Goal: Task Accomplishment & Management: Manage account settings

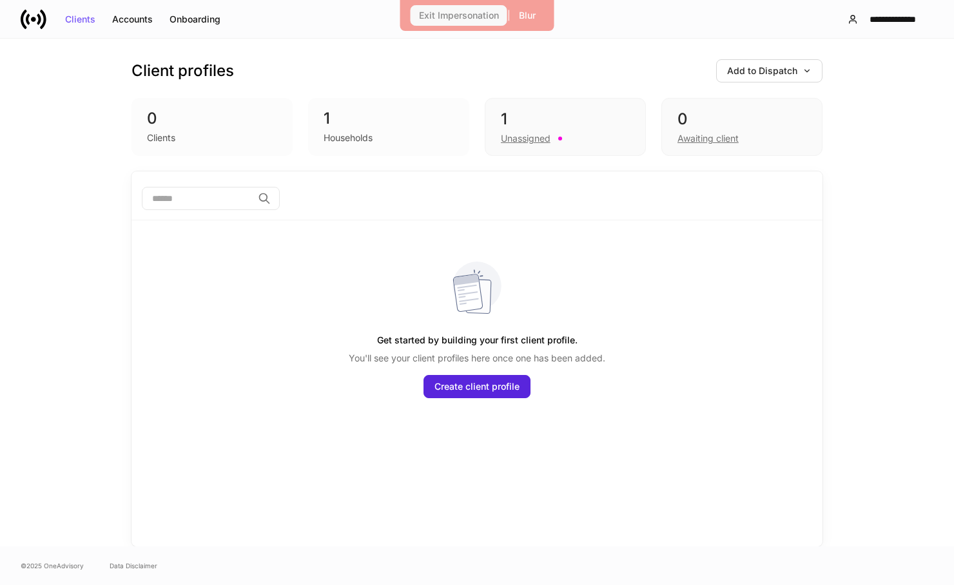
click at [469, 22] on button "Exit Impersonation" at bounding box center [459, 15] width 97 height 21
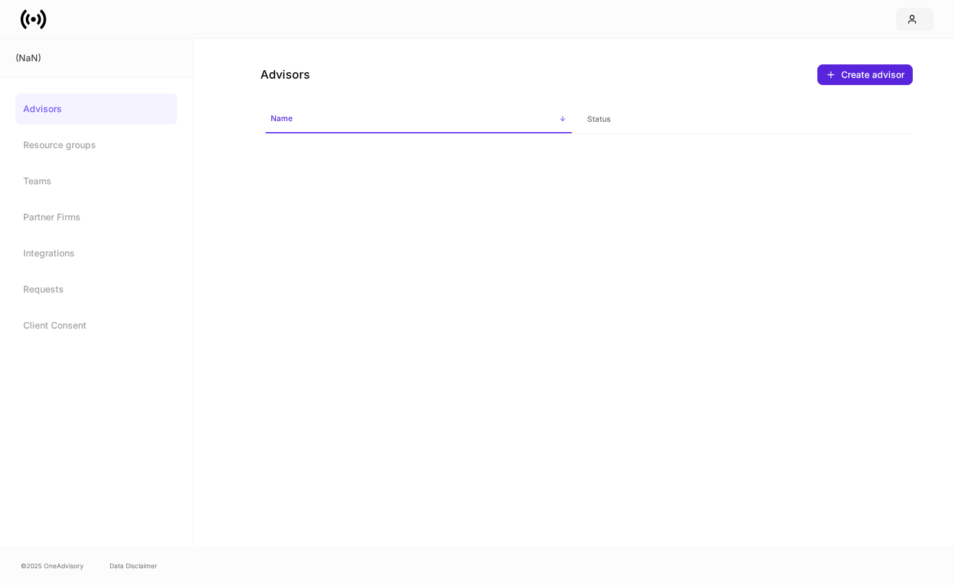
click at [905, 17] on button "button" at bounding box center [914, 19] width 37 height 23
click at [681, 78] on div at bounding box center [477, 292] width 954 height 585
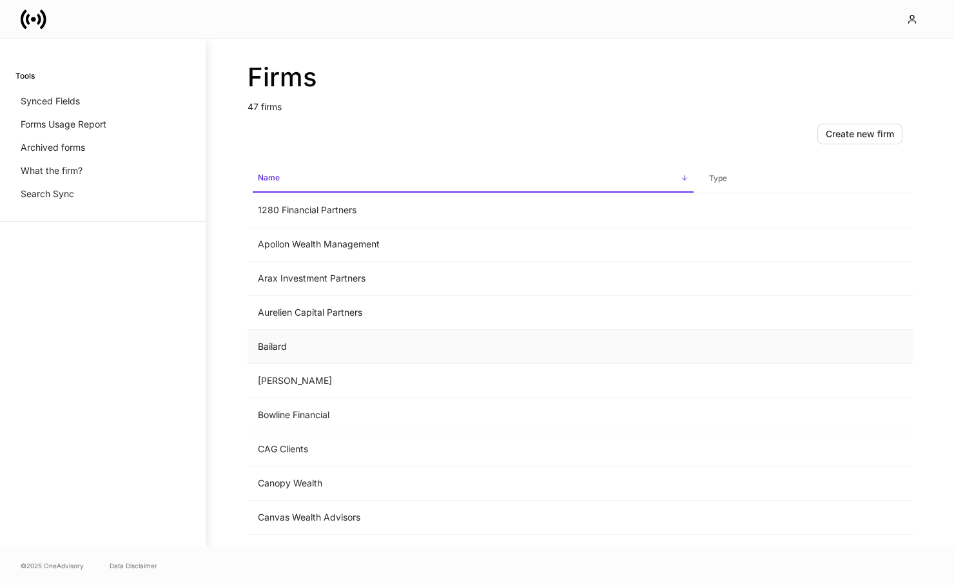
click at [338, 354] on td "Bailard" at bounding box center [473, 347] width 451 height 34
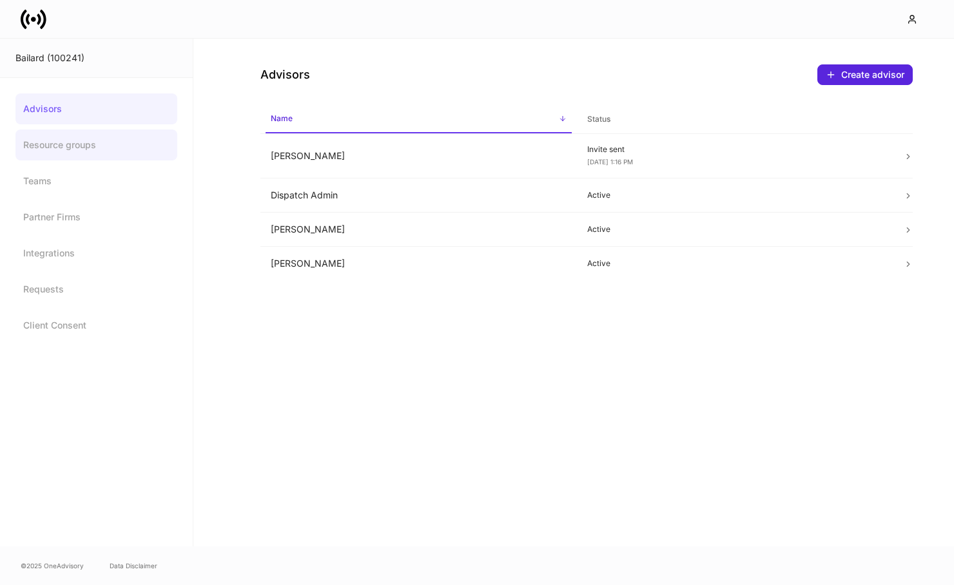
click at [85, 157] on link "Resource groups" at bounding box center [96, 145] width 162 height 31
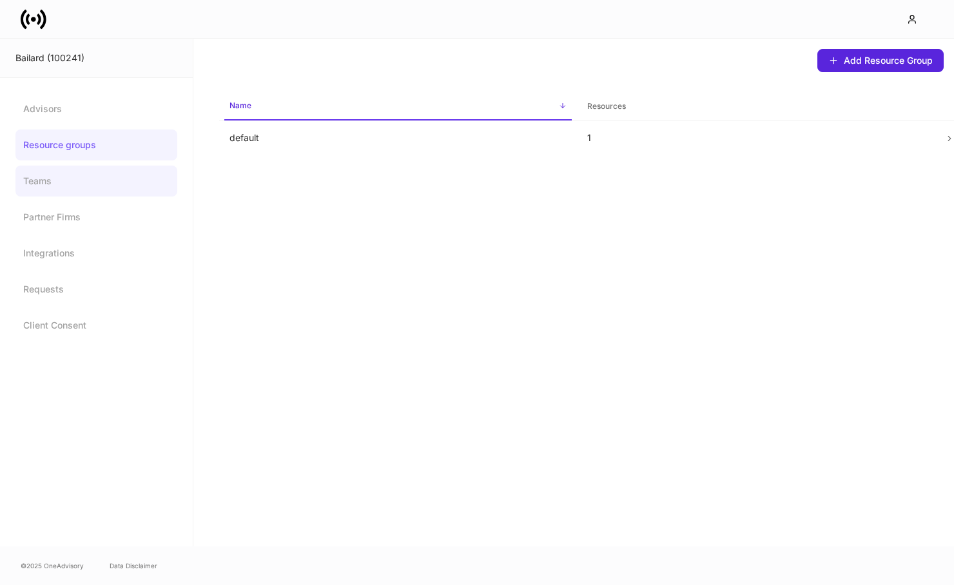
click at [79, 178] on link "Teams" at bounding box center [96, 181] width 162 height 31
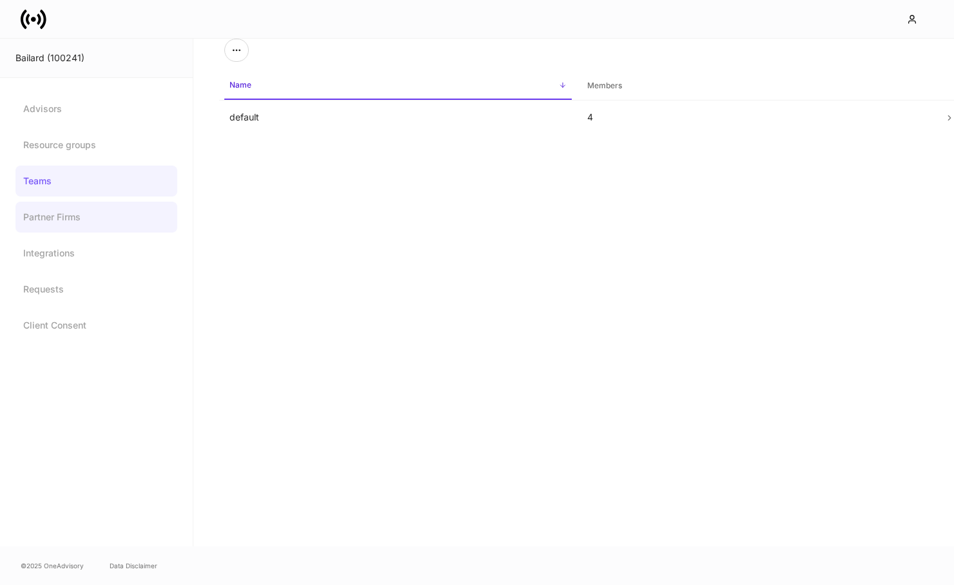
click at [75, 221] on link "Partner Firms" at bounding box center [96, 217] width 162 height 31
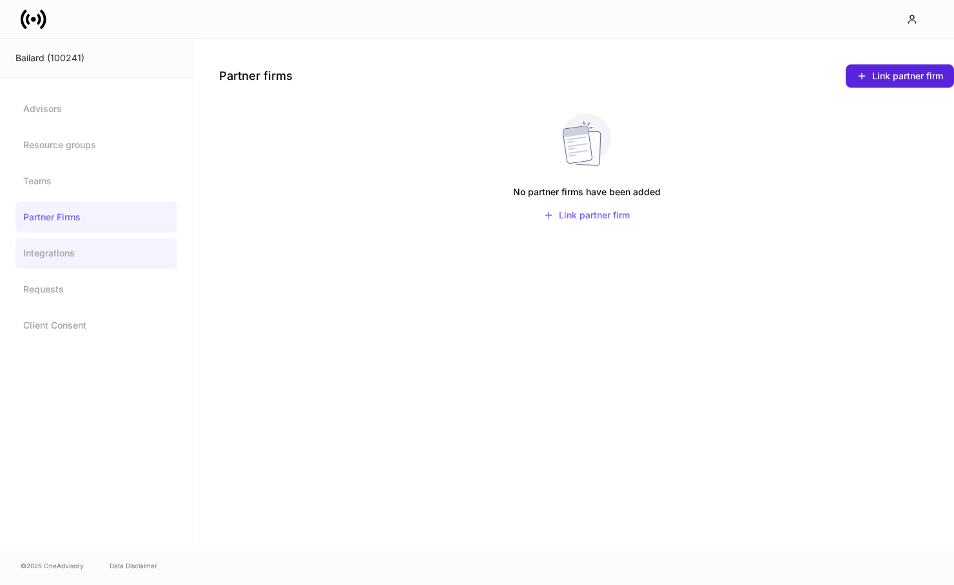
click at [74, 259] on link "Integrations" at bounding box center [96, 253] width 162 height 31
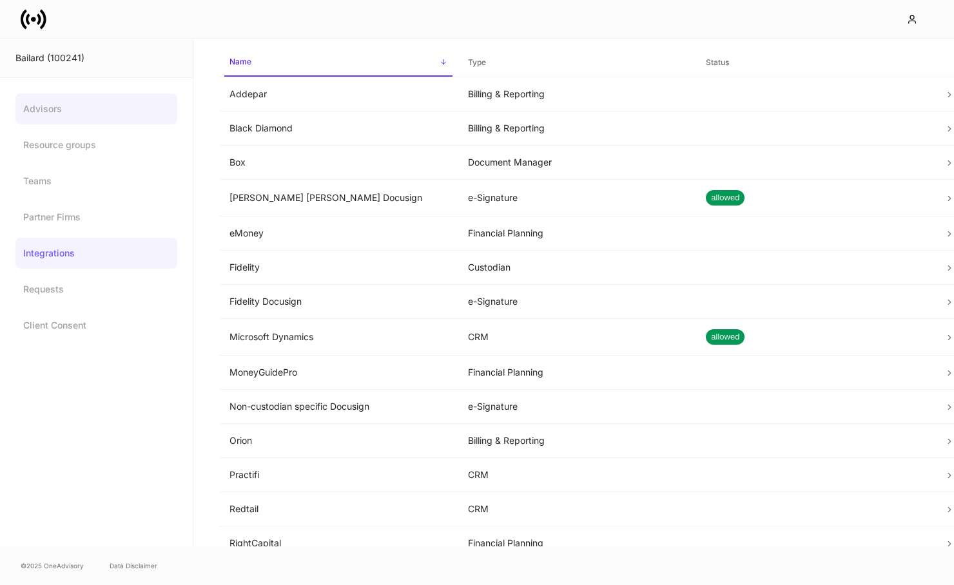
click at [86, 106] on link "Advisors" at bounding box center [96, 108] width 162 height 31
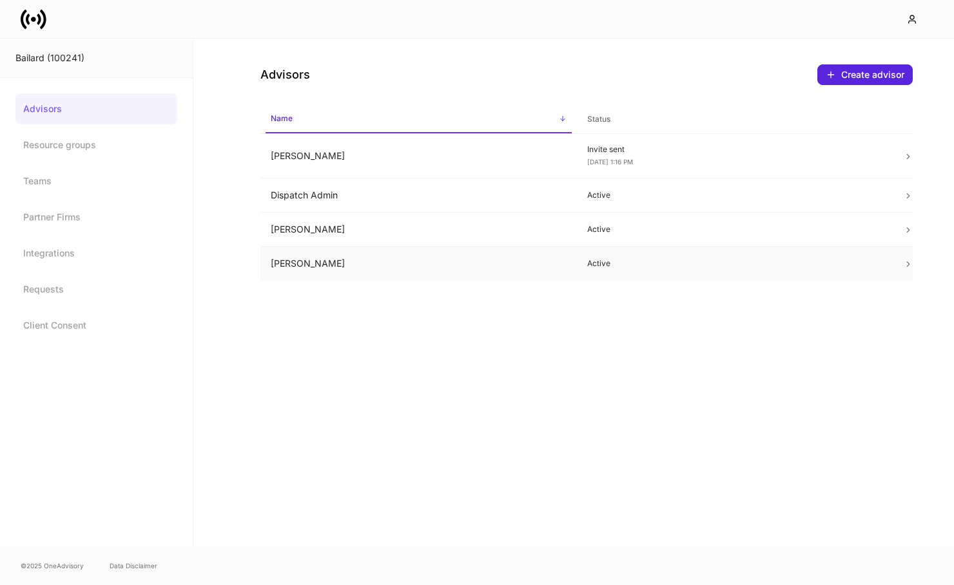
click at [709, 262] on p "Active" at bounding box center [735, 264] width 296 height 10
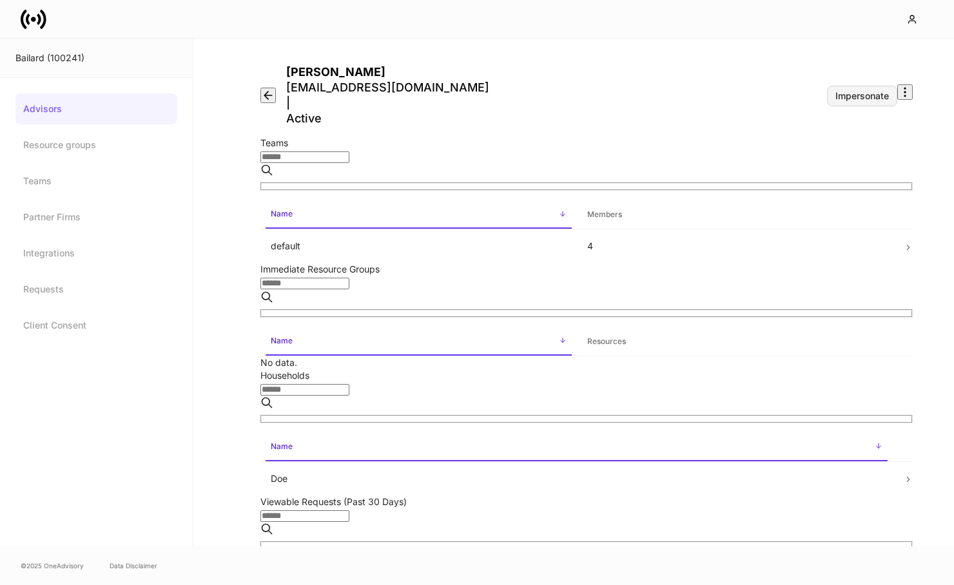
click at [837, 86] on button "Impersonate" at bounding box center [862, 96] width 70 height 21
click at [899, 86] on icon "button" at bounding box center [905, 92] width 13 height 13
click at [820, 585] on div at bounding box center [477, 585] width 954 height 0
click at [836, 92] on div "Impersonate" at bounding box center [863, 96] width 54 height 9
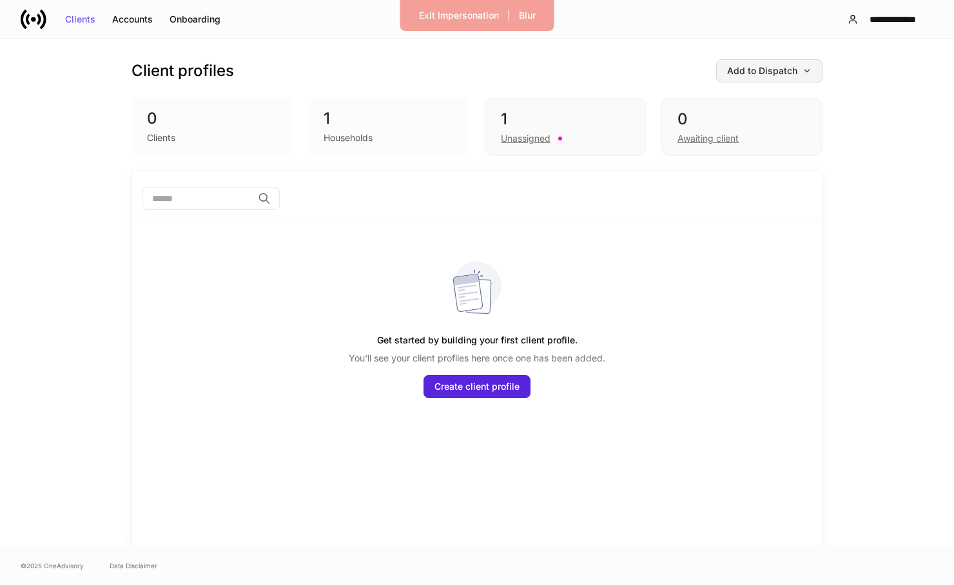
click at [782, 72] on div "Add to Dispatch" at bounding box center [769, 70] width 84 height 9
click at [869, 86] on div at bounding box center [477, 292] width 954 height 585
click at [129, 22] on div "Accounts" at bounding box center [132, 19] width 41 height 9
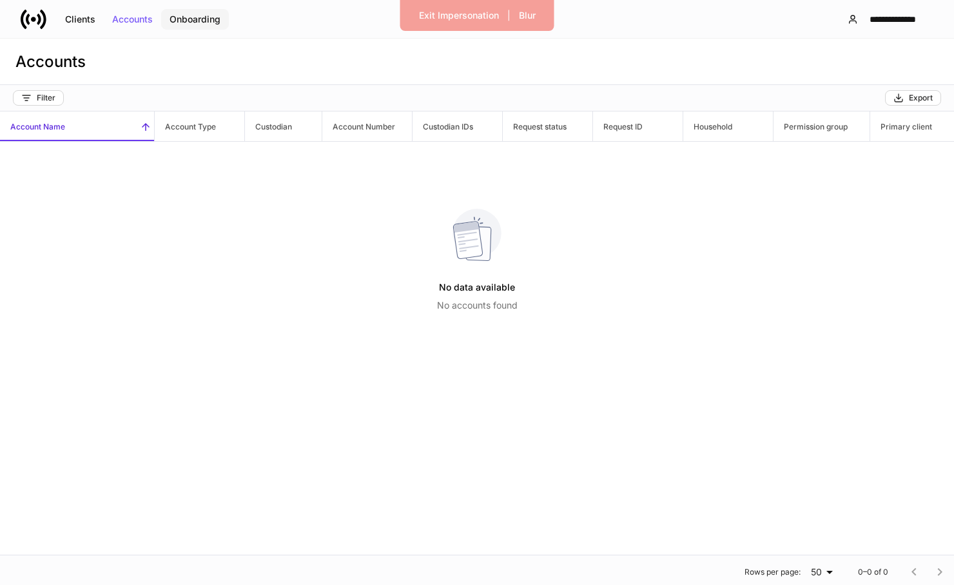
click at [193, 25] on button "Onboarding" at bounding box center [195, 19] width 68 height 21
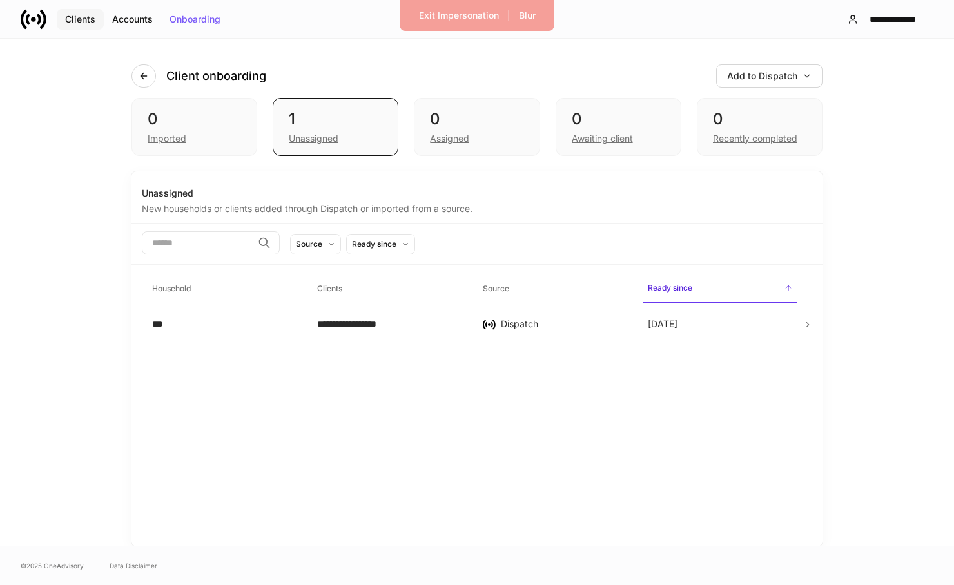
click at [88, 19] on div "Clients" at bounding box center [80, 19] width 30 height 9
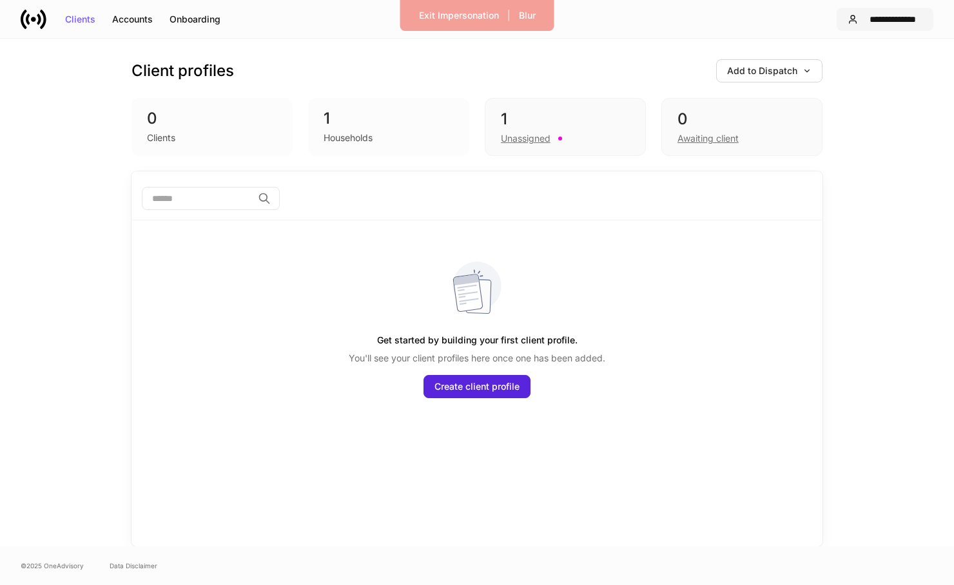
click at [875, 13] on button "**********" at bounding box center [885, 19] width 97 height 23
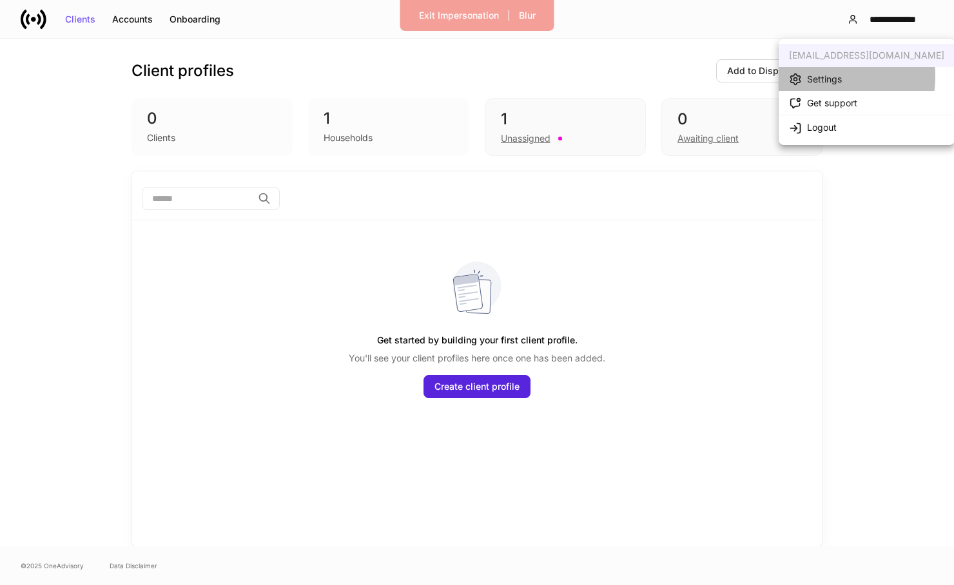
click at [814, 76] on div "Settings" at bounding box center [824, 79] width 35 height 13
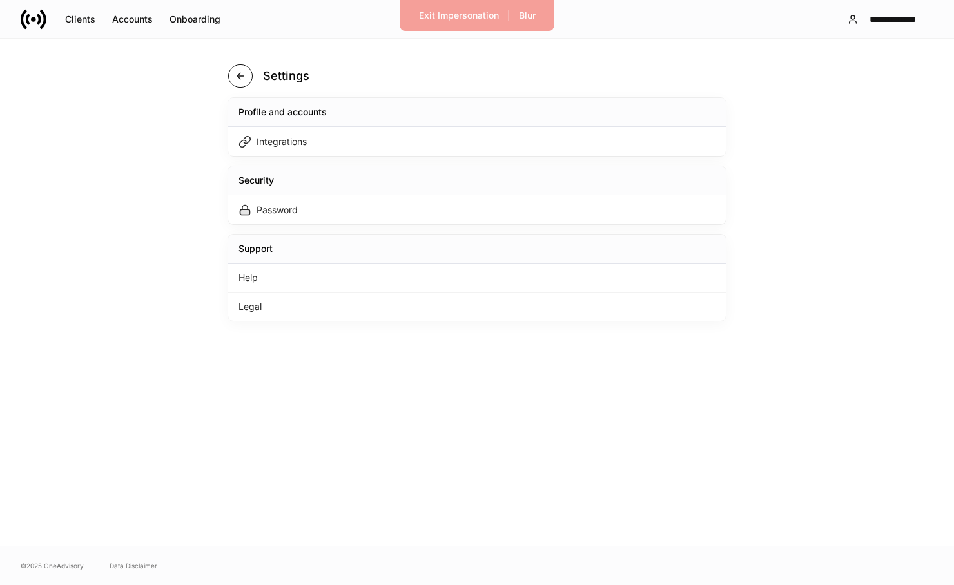
click at [240, 78] on icon "button" at bounding box center [240, 76] width 6 height 6
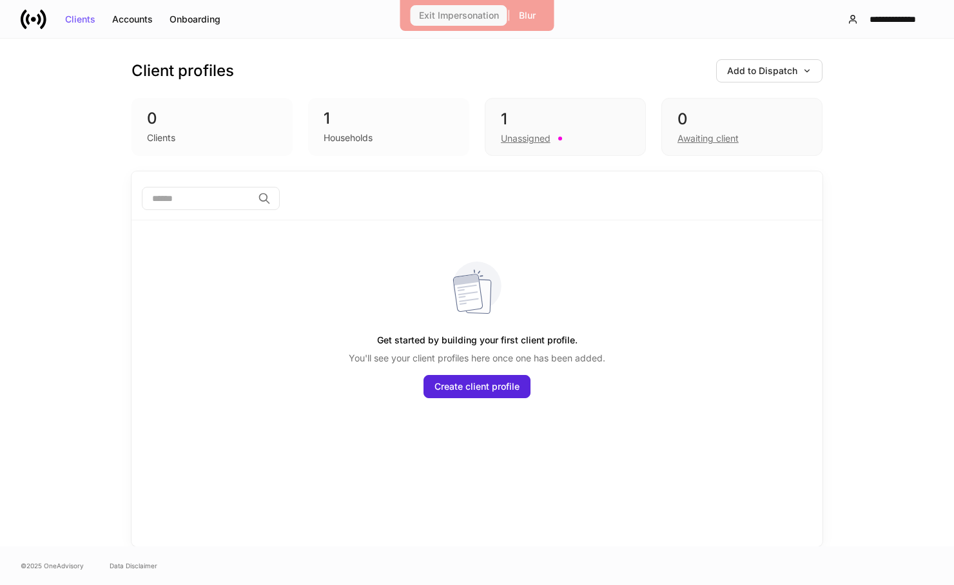
click at [484, 15] on div "Exit Impersonation" at bounding box center [459, 15] width 80 height 9
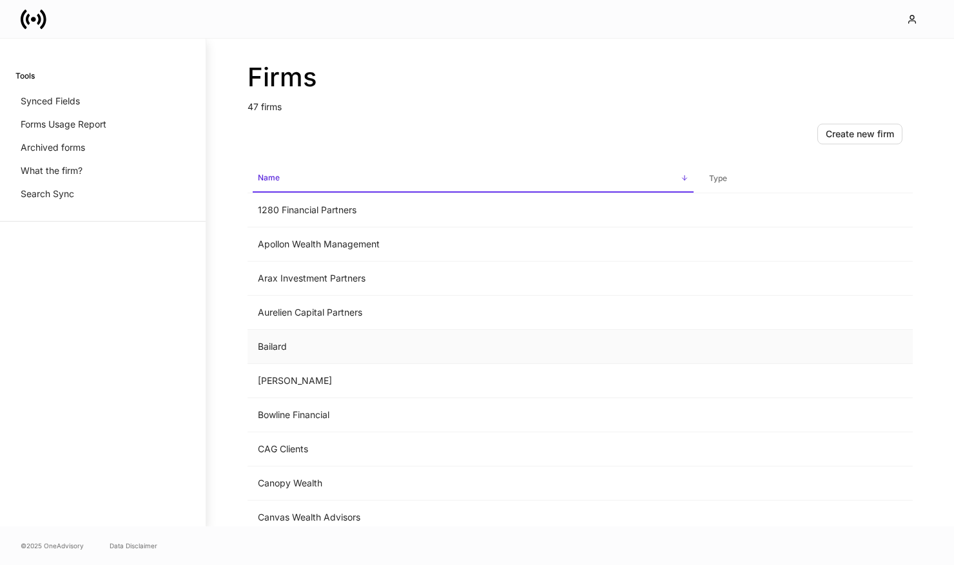
click at [293, 352] on td "Bailard" at bounding box center [473, 347] width 451 height 34
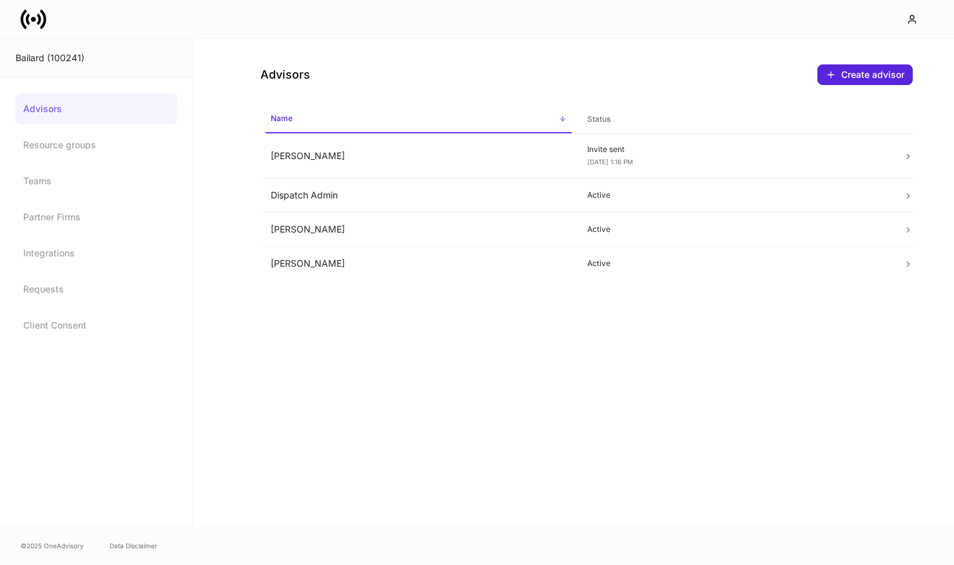
click at [68, 52] on div "Bailard (100241)" at bounding box center [96, 58] width 162 height 13
click at [63, 57] on div "Bailard (100241)" at bounding box center [96, 58] width 162 height 13
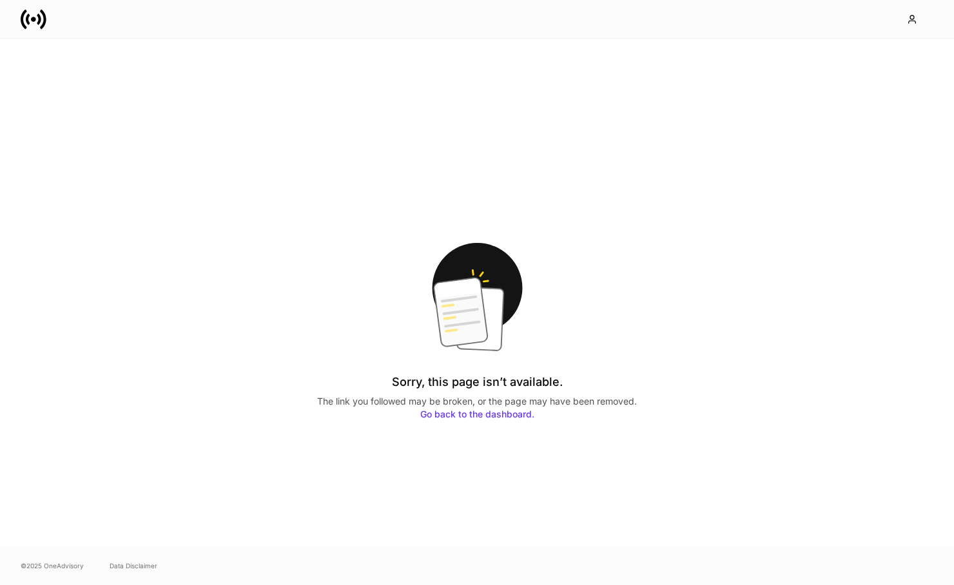
click at [433, 420] on div "Go back to the dashboard." at bounding box center [477, 414] width 320 height 13
click at [437, 415] on link "Go back to the dashboard." at bounding box center [477, 414] width 114 height 11
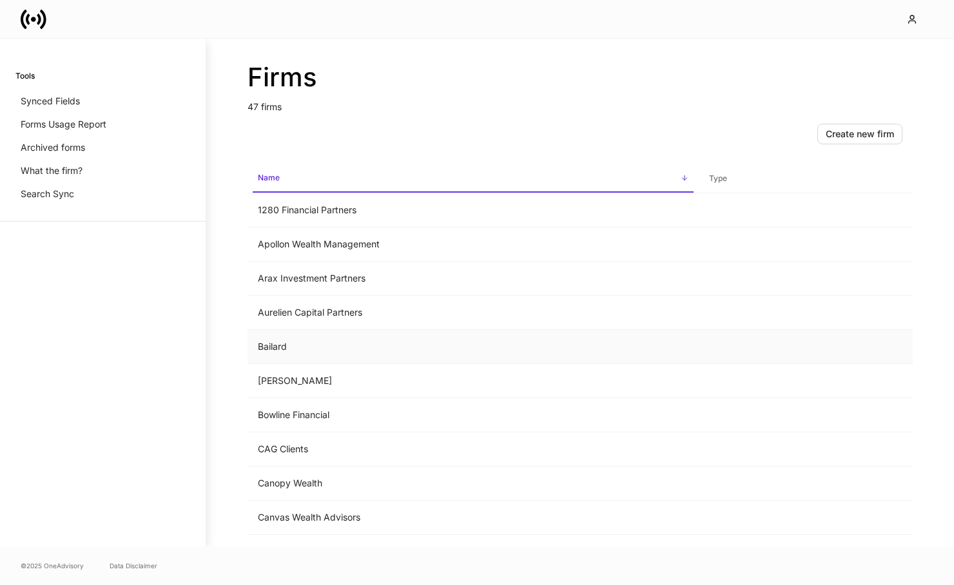
click at [374, 346] on td "Bailard" at bounding box center [473, 347] width 451 height 34
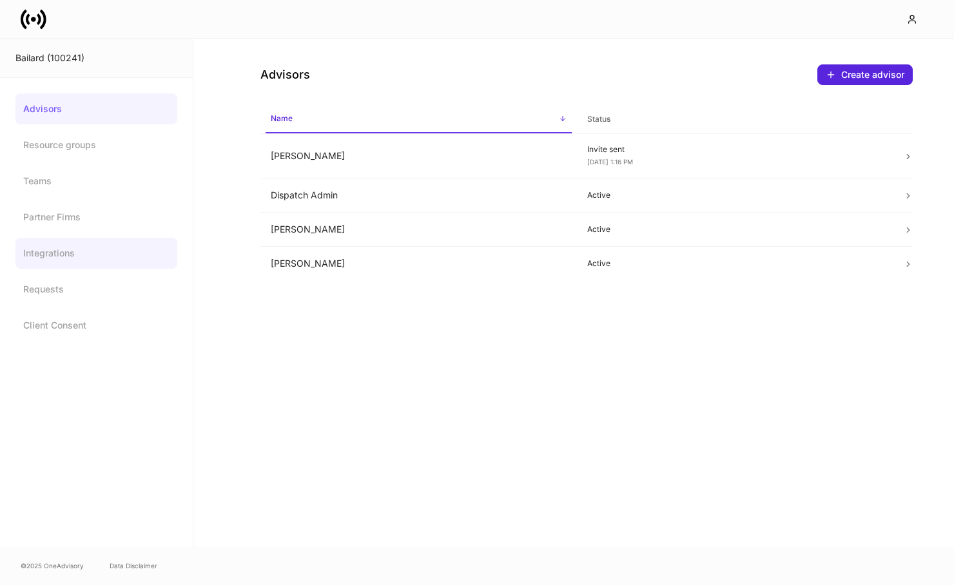
click at [84, 251] on link "Integrations" at bounding box center [96, 253] width 162 height 31
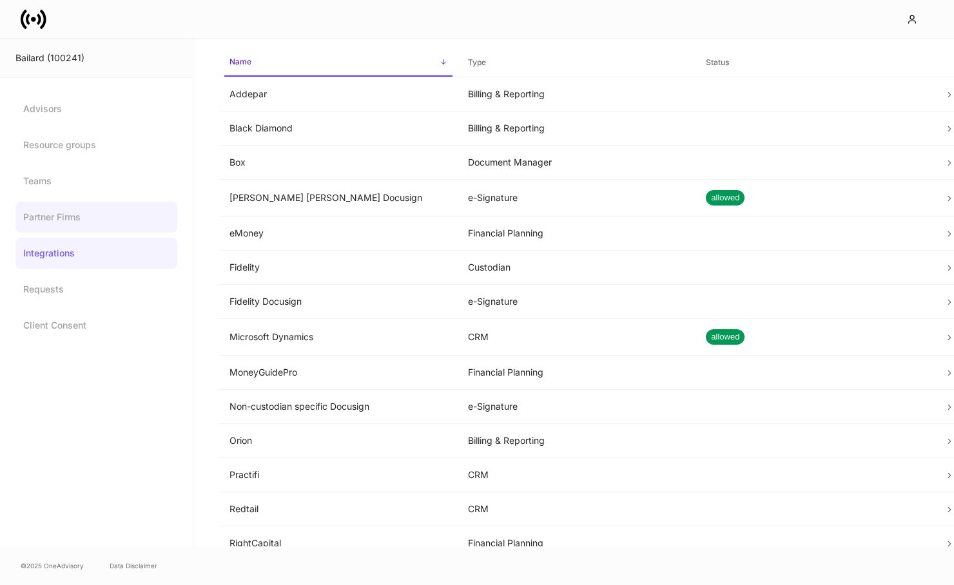
click at [108, 224] on link "Partner Firms" at bounding box center [96, 217] width 162 height 31
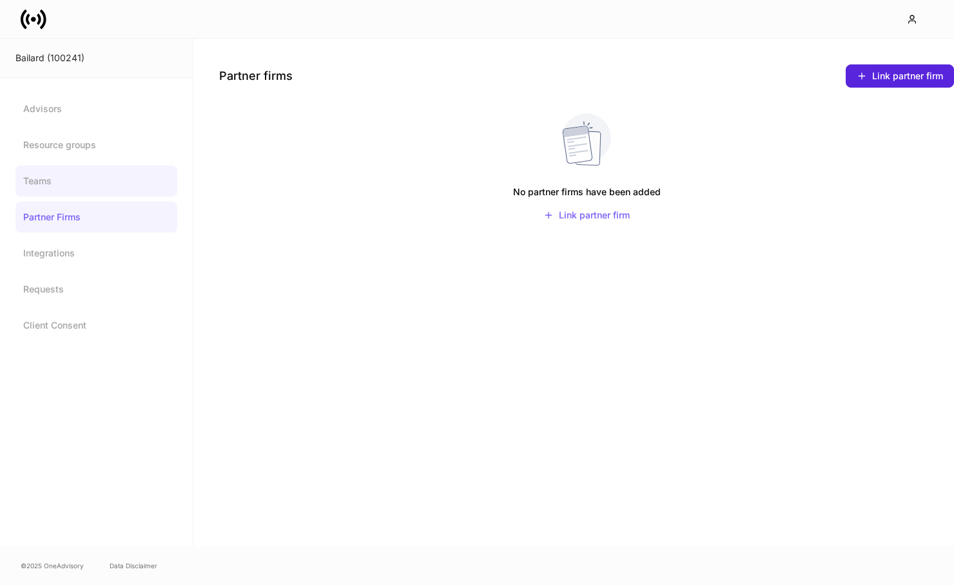
click at [108, 191] on link "Teams" at bounding box center [96, 181] width 162 height 31
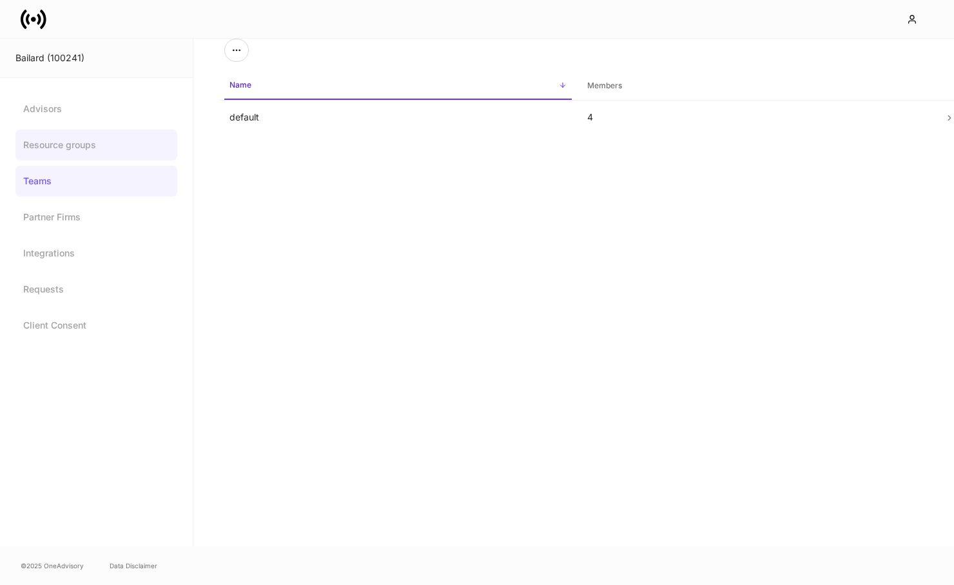
click at [115, 156] on link "Resource groups" at bounding box center [96, 145] width 162 height 31
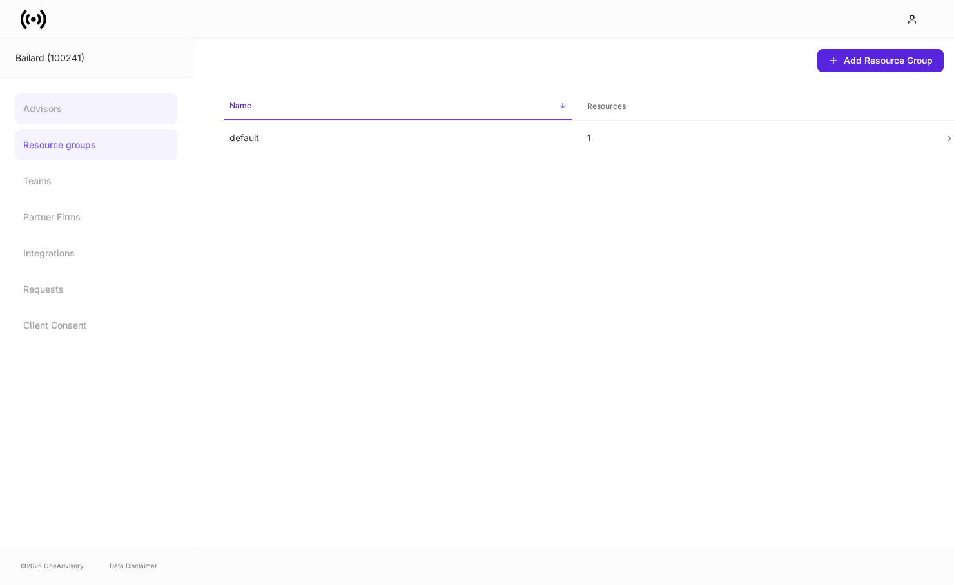
click at [119, 123] on link "Advisors" at bounding box center [96, 108] width 162 height 31
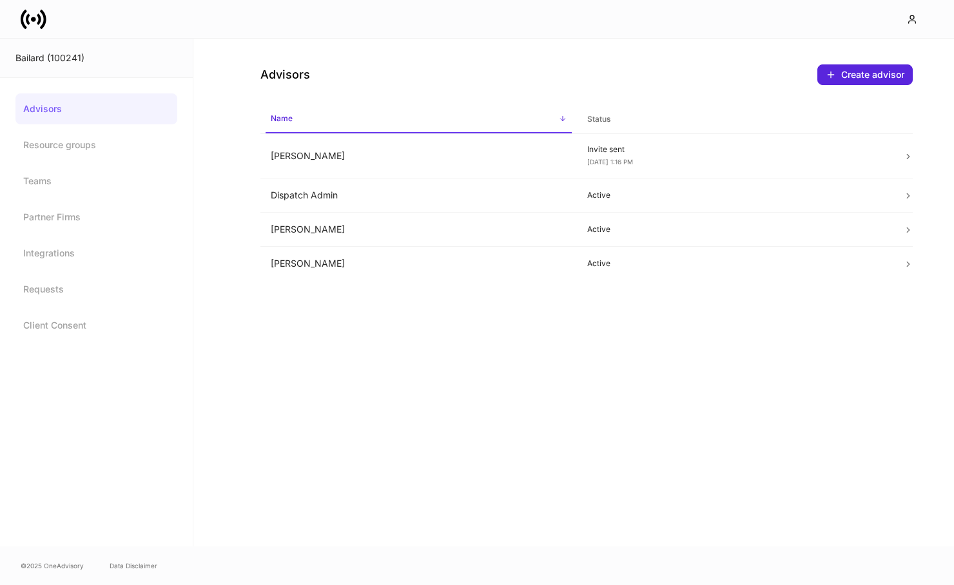
click at [119, 108] on link "Advisors" at bounding box center [96, 108] width 162 height 31
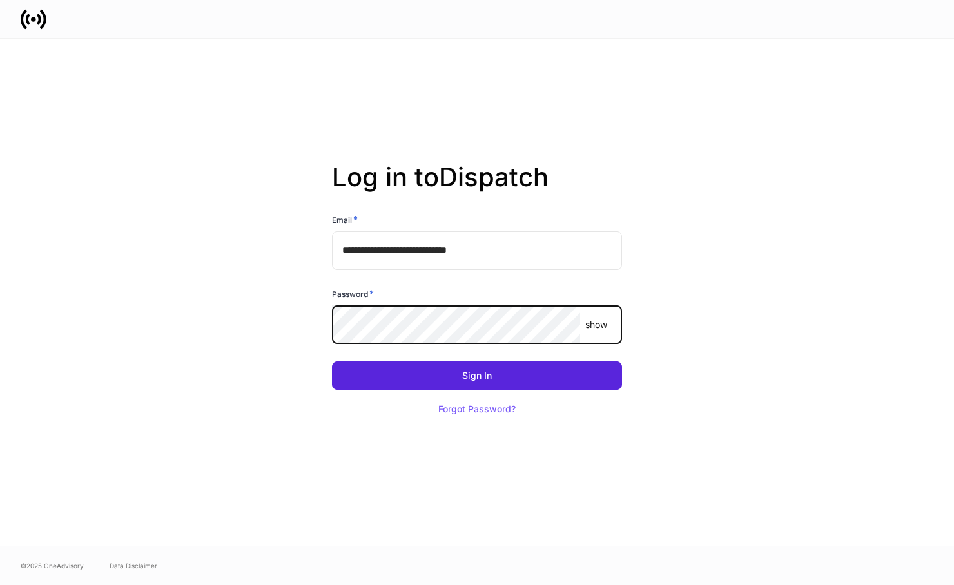
click at [477, 376] on button "Sign In" at bounding box center [477, 376] width 290 height 28
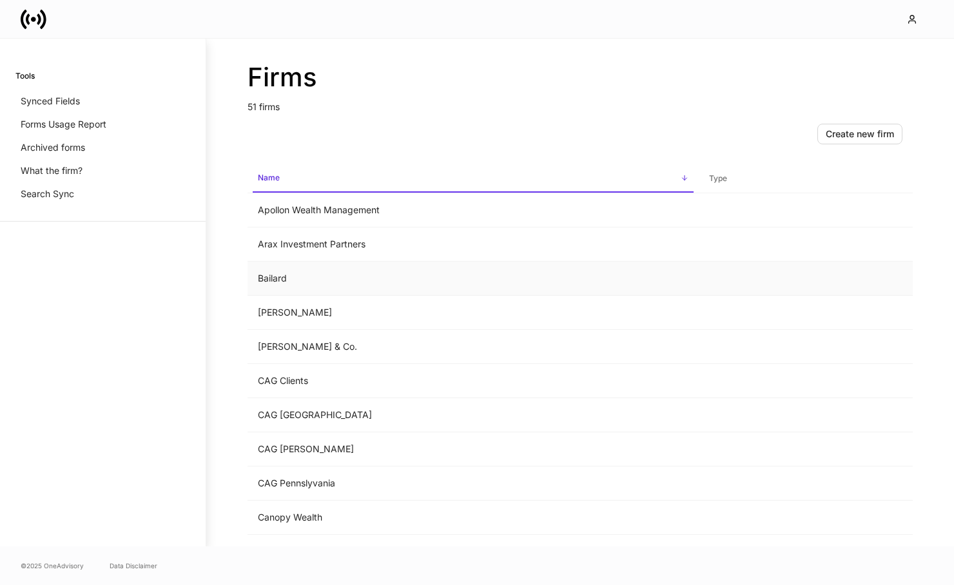
click at [312, 279] on td "Bailard" at bounding box center [473, 279] width 451 height 34
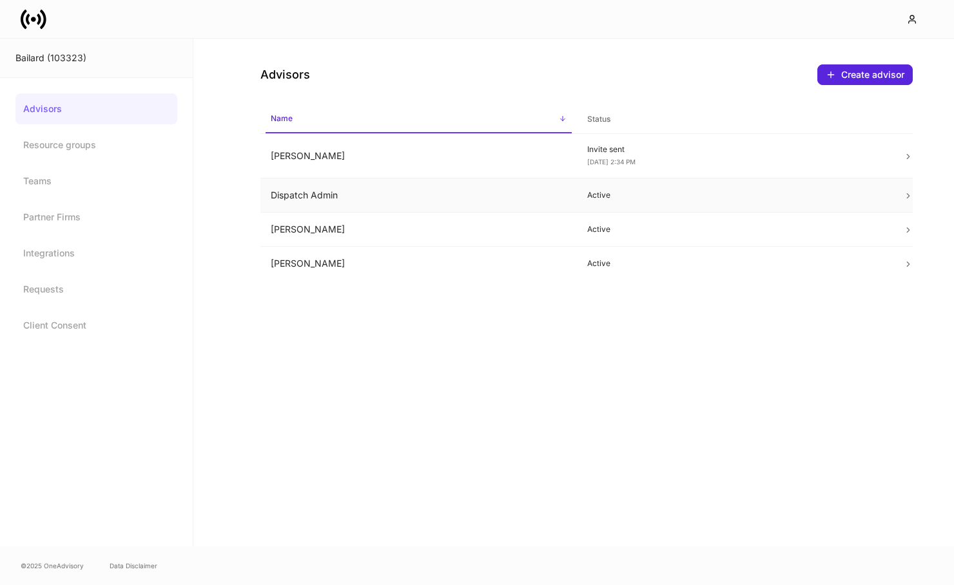
click at [360, 195] on td "Dispatch Admin" at bounding box center [419, 196] width 317 height 34
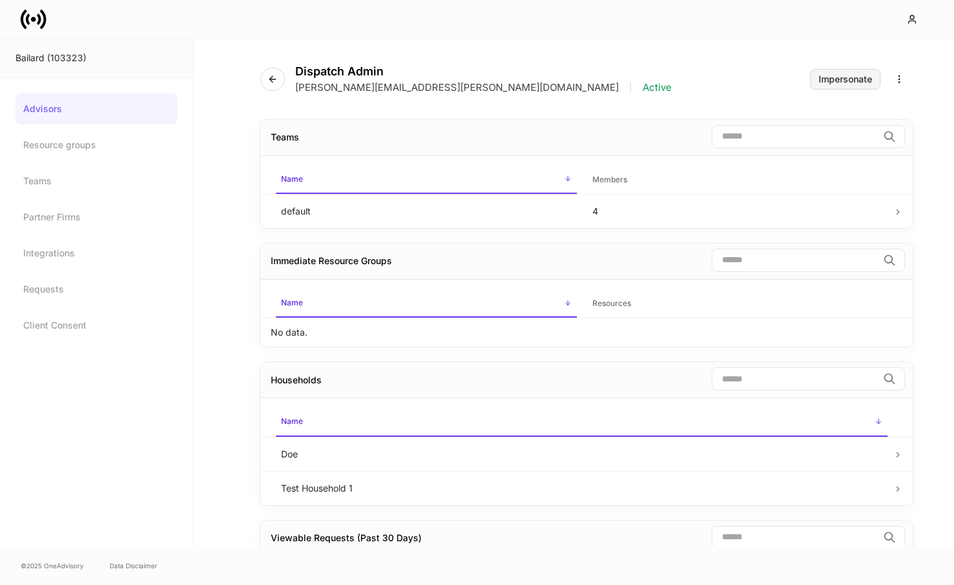
click at [862, 83] on div "Impersonate" at bounding box center [846, 79] width 54 height 9
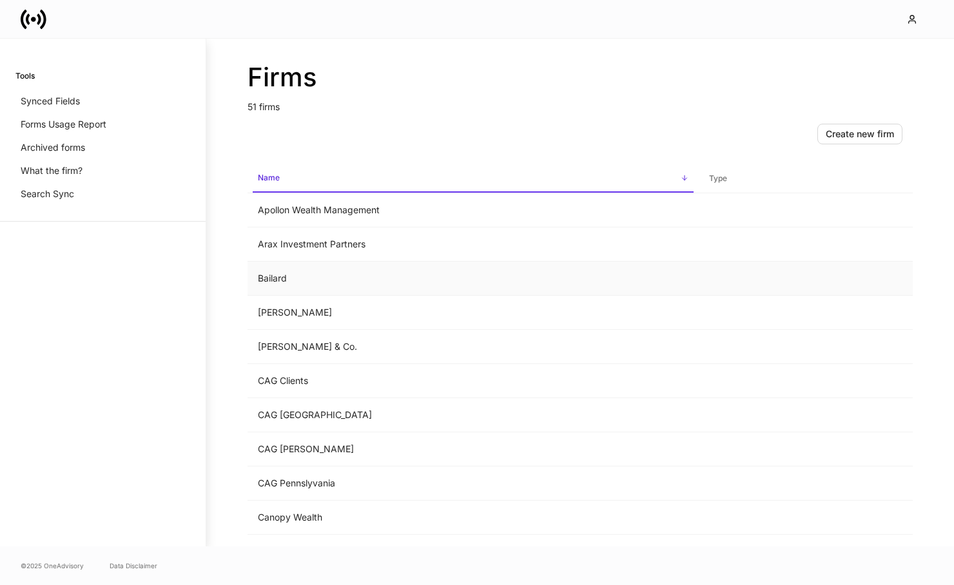
click at [291, 284] on td "Bailard" at bounding box center [473, 279] width 451 height 34
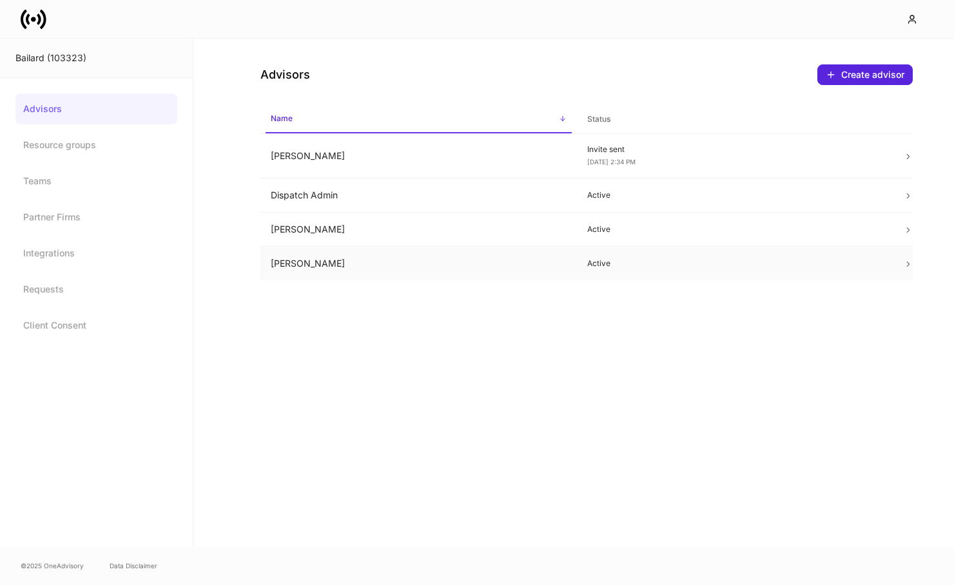
click at [377, 252] on td "[PERSON_NAME]" at bounding box center [419, 264] width 317 height 34
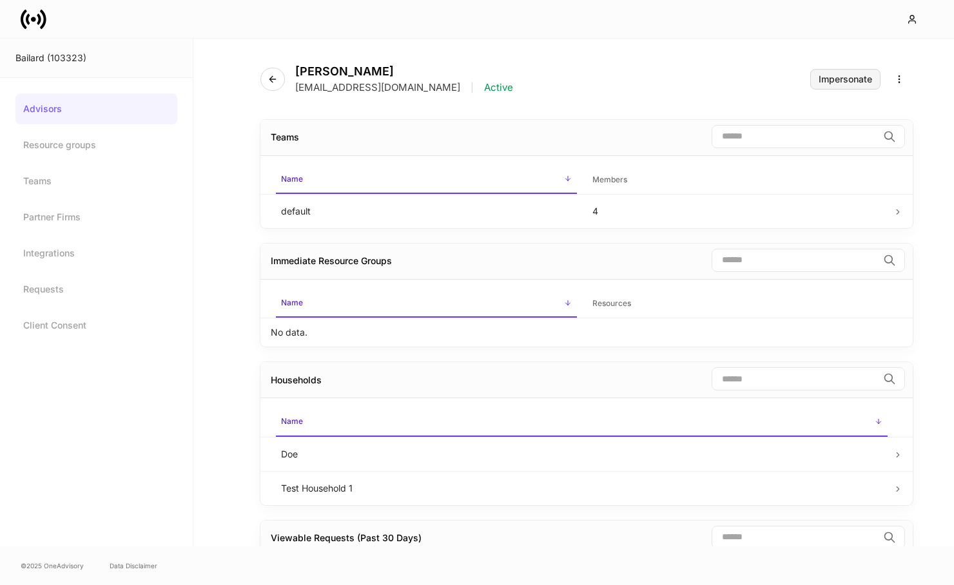
click at [839, 77] on div "Impersonate" at bounding box center [846, 79] width 54 height 9
